Goal: Check status: Check status

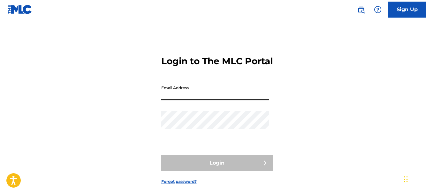
type input "[EMAIL_ADDRESS][DOMAIN_NAME]"
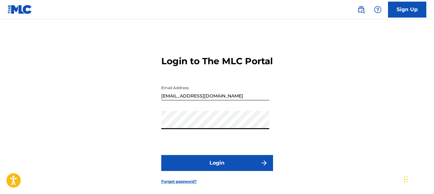
click at [161, 155] on button "Login" at bounding box center [217, 163] width 112 height 16
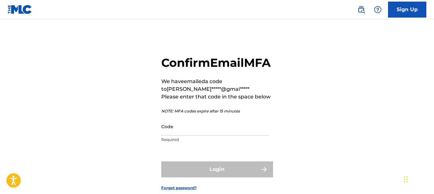
click at [201, 135] on input "Code" at bounding box center [215, 126] width 108 height 18
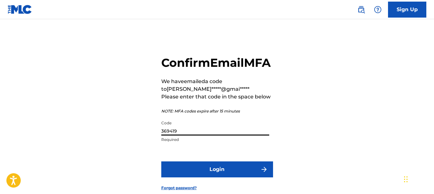
type input "369419"
click at [236, 177] on button "Login" at bounding box center [217, 169] width 112 height 16
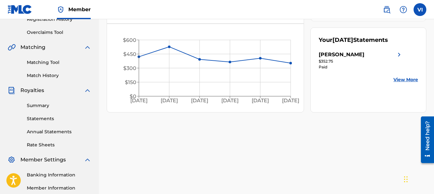
scroll to position [128, 0]
click at [45, 107] on link "Summary" at bounding box center [59, 105] width 64 height 7
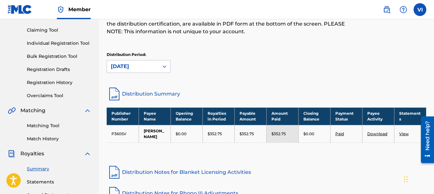
scroll to position [96, 0]
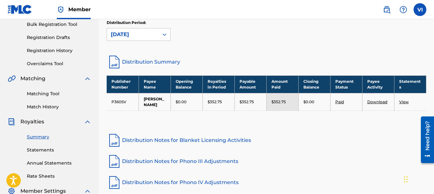
click at [338, 101] on link "Paid" at bounding box center [339, 101] width 9 height 5
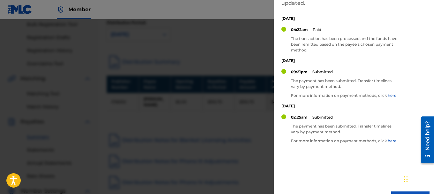
scroll to position [5, 0]
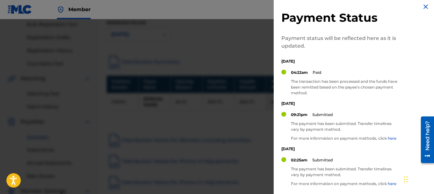
click at [426, 6] on img at bounding box center [426, 7] width 8 height 8
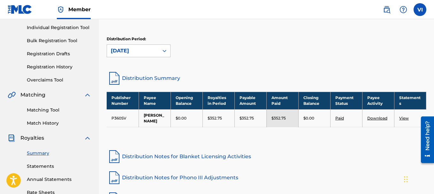
scroll to position [64, 0]
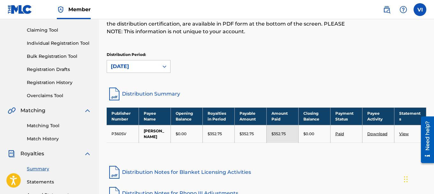
click at [405, 134] on link "View" at bounding box center [404, 133] width 10 height 5
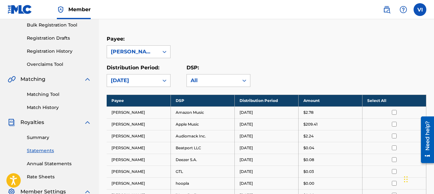
scroll to position [53, 0]
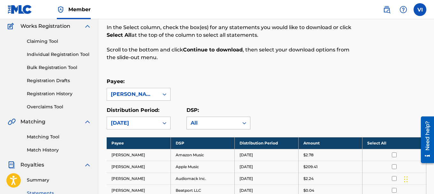
click at [227, 123] on div "All" at bounding box center [213, 123] width 44 height 8
click at [312, 104] on div "Payee: [PERSON_NAME] Distribution Period: [DATE] DSP: All" at bounding box center [267, 104] width 320 height 52
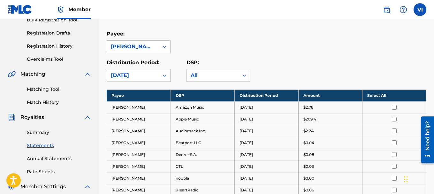
scroll to position [85, 0]
